Goal: Communication & Community: Answer question/provide support

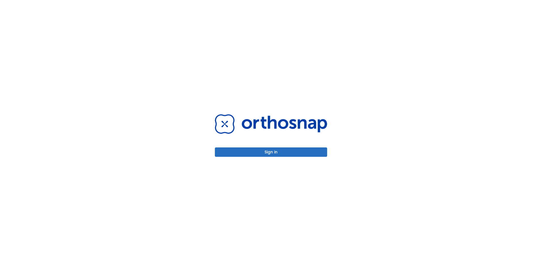
click at [294, 152] on button "Sign in" at bounding box center [271, 151] width 112 height 9
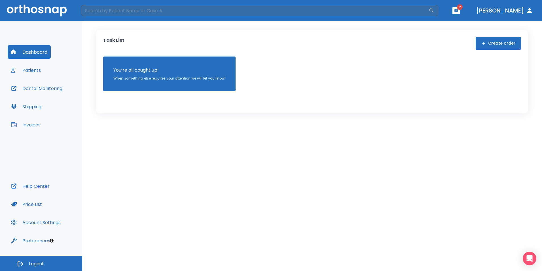
click at [463, 9] on span "2" at bounding box center [460, 7] width 6 height 6
click at [458, 12] on icon "button" at bounding box center [456, 10] width 3 height 3
click at [483, 21] on span "4" at bounding box center [489, 23] width 12 height 8
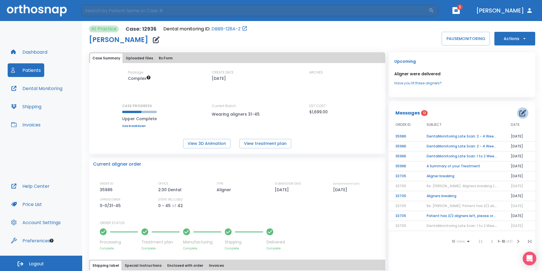
click at [520, 113] on icon "button" at bounding box center [523, 112] width 7 height 7
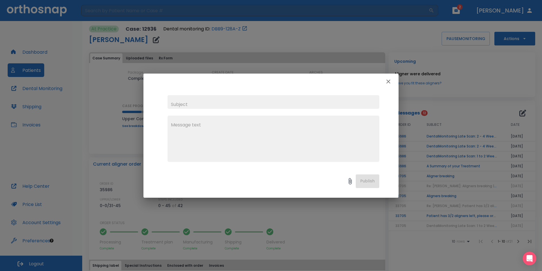
click at [274, 99] on input "text" at bounding box center [274, 102] width 212 height 14
type input "d"
type input "DAVID BUTLER UPPER RETAINERS"
click at [236, 128] on textarea at bounding box center [273, 140] width 205 height 39
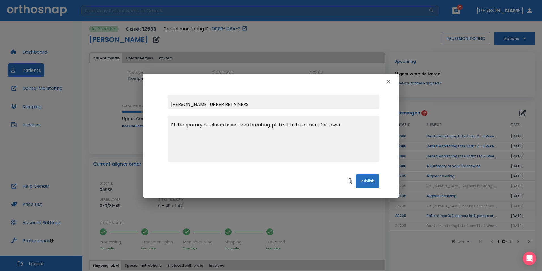
click at [348, 127] on textarea "Pt. temporary retainers have been breaking, pt. is still n treatment for lower" at bounding box center [273, 140] width 205 height 39
click at [292, 126] on textarea "Pt. temporary retainers have been breaking, pt. is still n treatment for lower" at bounding box center [273, 140] width 205 height 39
click at [351, 125] on textarea "Pt. temporary retainers have been breaking, pt. is still in treatment for lower" at bounding box center [273, 140] width 205 height 39
click at [352, 128] on textarea "Pt. temporary retainers have been breaking; pt. is still in treatment for lower…" at bounding box center [273, 140] width 205 height 39
click at [223, 123] on textarea "Pt. temporary retainers have been breaking; pt. is still in treatment for lower." at bounding box center [273, 140] width 205 height 39
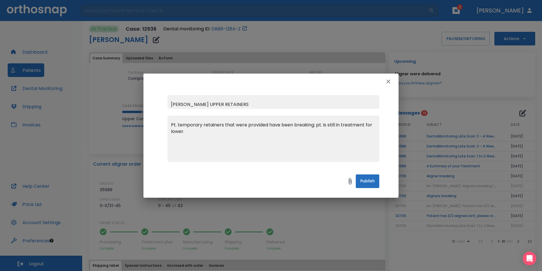
click at [213, 132] on textarea "Pt. temporary retainers that were provided have been breaking; pt. is still in …" at bounding box center [273, 140] width 205 height 39
click at [183, 131] on textarea "Pt. temporary retainers that were provided have been breaking; pt. is still in …" at bounding box center [273, 140] width 205 height 39
click at [324, 138] on textarea "Pt. temporary retainers that were provided have been breaking; pt. is still in …" at bounding box center [273, 140] width 205 height 39
click at [283, 138] on textarea "Pt. temporary retainers that were provided have been breaking; pt. is still in …" at bounding box center [273, 140] width 205 height 39
click at [316, 124] on textarea "Pt. temporary retainers that were provided have been breaking; pt. is still in …" at bounding box center [273, 140] width 205 height 39
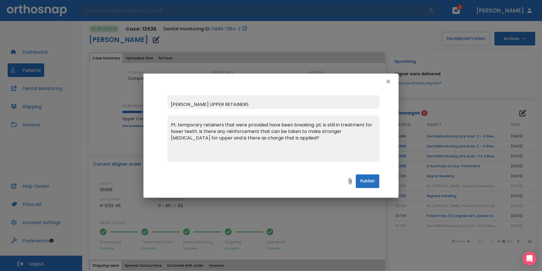
click at [196, 131] on textarea "Pt. temporary retainers that were provided have been breaking. pt. is still in …" at bounding box center [273, 140] width 205 height 39
click at [307, 132] on textarea "Pt. temporary retainers that were provided have been breaking. pt. is still in …" at bounding box center [273, 140] width 205 height 39
drag, startPoint x: 362, startPoint y: 131, endPoint x: 351, endPoint y: 132, distance: 11.4
click at [351, 132] on textarea "Pt. temporary retainers that were provided have been breaking. pt. is still in …" at bounding box center [273, 140] width 205 height 39
click at [246, 137] on textarea "Pt. temporary retainers that were provided have been breaking. pt. is still in …" at bounding box center [273, 140] width 205 height 39
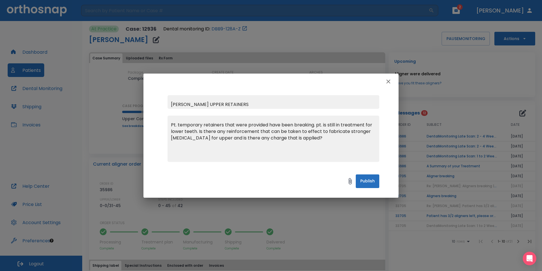
click at [224, 126] on textarea "Pt. temporary retainers that were provided have been breaking. pt. is still in …" at bounding box center [273, 140] width 205 height 39
click at [275, 124] on textarea "Pt. temporary retainer that was provided have been breaking. pt. is still in tr…" at bounding box center [273, 140] width 205 height 39
click at [220, 124] on textarea "Pt. temporary retainer that was provided have been breaking. pt. is still in tr…" at bounding box center [273, 140] width 205 height 39
click at [314, 126] on textarea "Pt. temporary retainers that were provided have been breaking. pt. is still in …" at bounding box center [273, 140] width 205 height 39
type textarea "Pt. temporary retainers that were provided have been breaking, Pt. on last reta…"
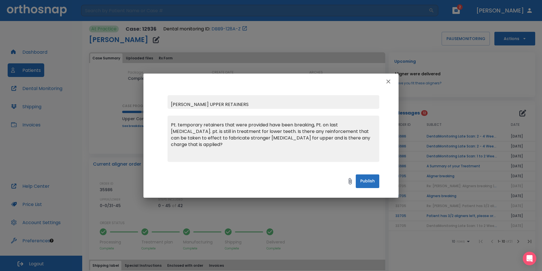
click at [368, 180] on button "Publish" at bounding box center [368, 181] width 24 height 14
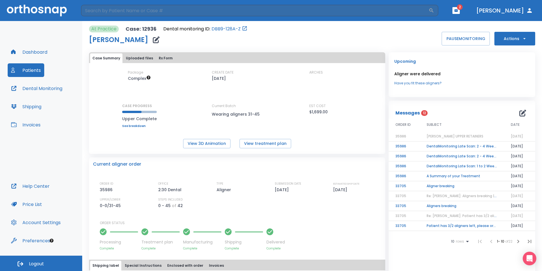
click at [519, 35] on button "Actions" at bounding box center [515, 39] width 41 height 14
click at [519, 12] on div at bounding box center [271, 135] width 542 height 271
click at [508, 42] on button "Actions" at bounding box center [515, 39] width 41 height 14
click at [483, 82] on div at bounding box center [271, 135] width 542 height 271
click at [509, 35] on button "Actions" at bounding box center [515, 39] width 41 height 14
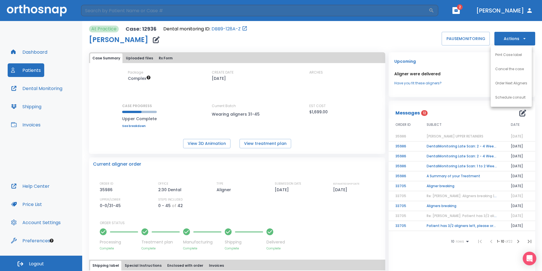
click at [473, 85] on div at bounding box center [271, 135] width 542 height 271
click at [50, 264] on button "Logout" at bounding box center [41, 262] width 82 height 15
